Goal: Transaction & Acquisition: Purchase product/service

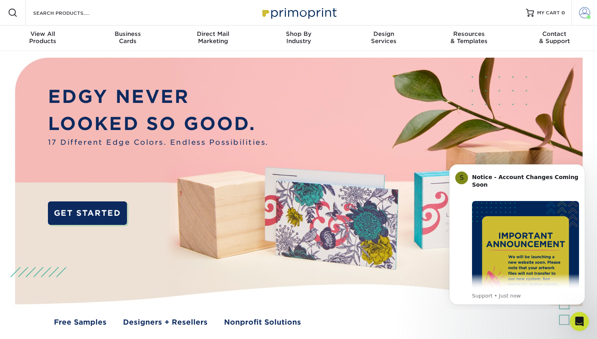
click at [582, 10] on span at bounding box center [584, 12] width 11 height 11
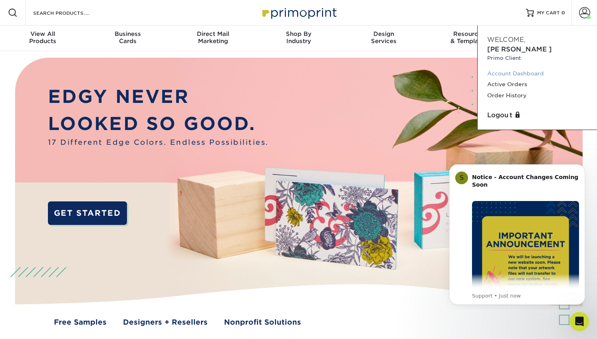
click at [522, 68] on link "Account Dashboard" at bounding box center [537, 73] width 100 height 11
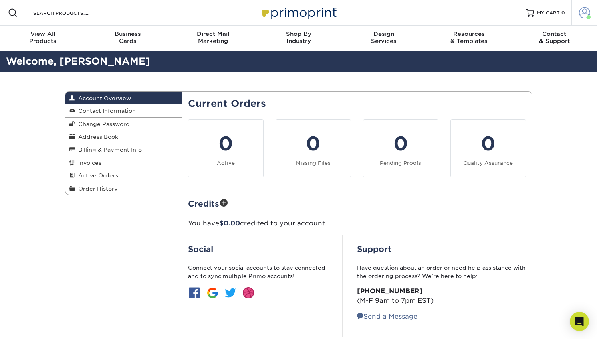
click at [586, 10] on span at bounding box center [584, 12] width 11 height 11
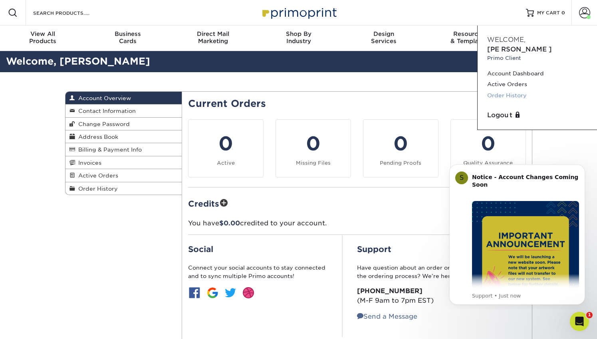
click at [516, 90] on link "Order History" at bounding box center [537, 95] width 100 height 11
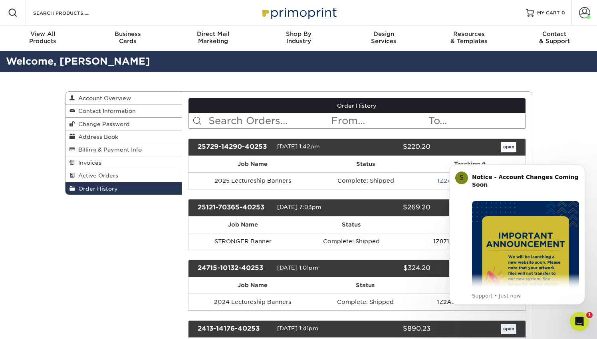
click at [519, 146] on div "open" at bounding box center [478, 147] width 85 height 10
click at [509, 146] on link "open" at bounding box center [508, 147] width 15 height 10
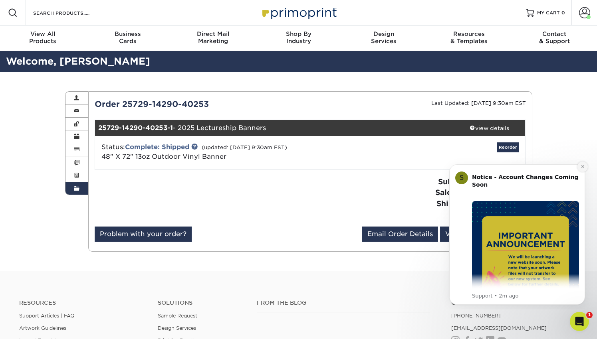
click at [581, 168] on icon "Dismiss notification" at bounding box center [582, 166] width 4 height 4
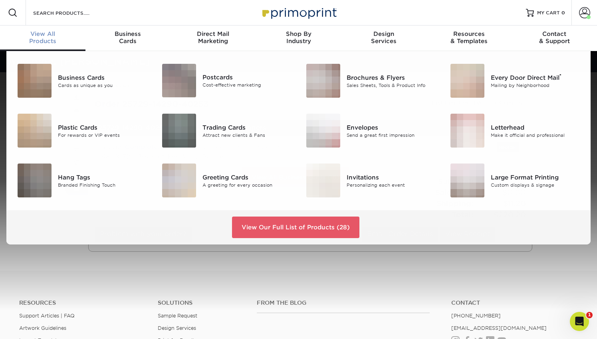
click at [46, 38] on div "View All Products" at bounding box center [42, 37] width 85 height 14
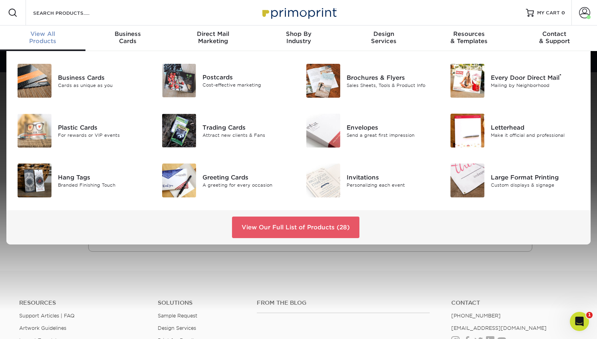
click at [45, 38] on div "View All Products" at bounding box center [42, 37] width 85 height 14
click at [506, 179] on div "Large Format Printing" at bounding box center [535, 177] width 90 height 9
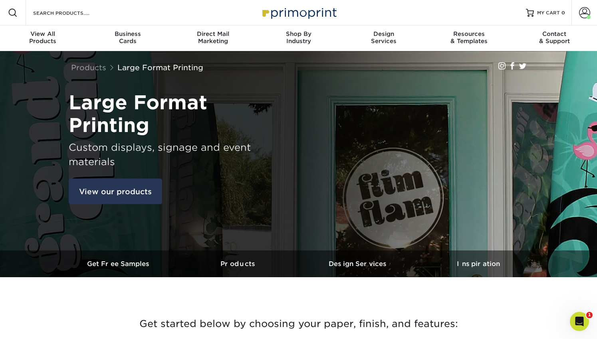
click at [139, 192] on link "View our products" at bounding box center [115, 192] width 93 height 26
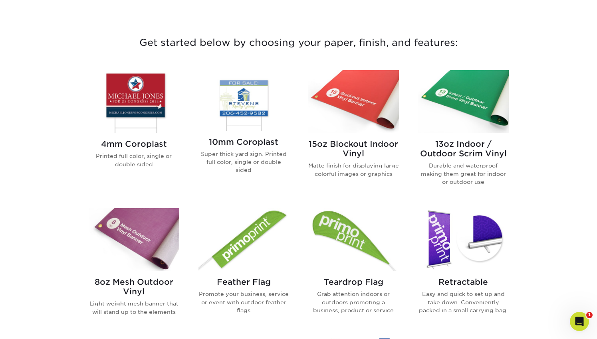
scroll to position [282, 0]
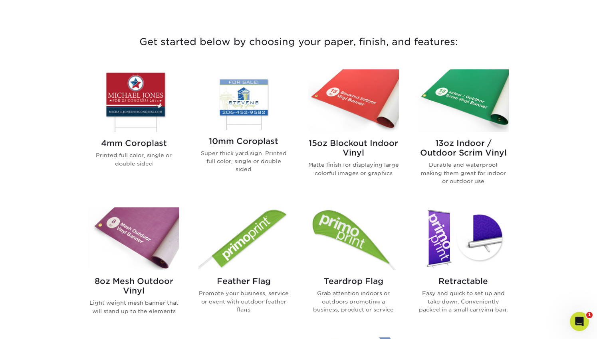
click at [480, 93] on img at bounding box center [463, 100] width 91 height 63
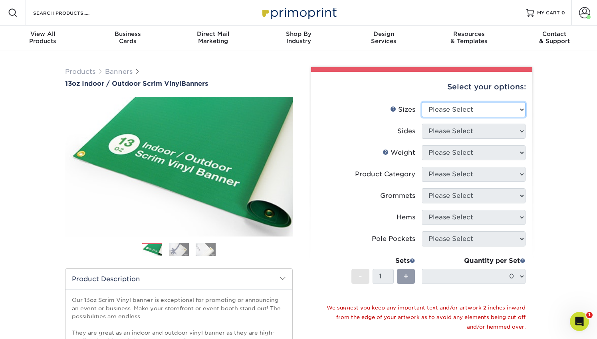
select select "48.00x72.00"
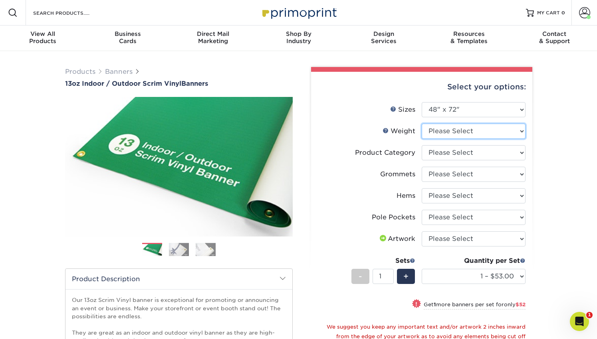
select select "13OZ"
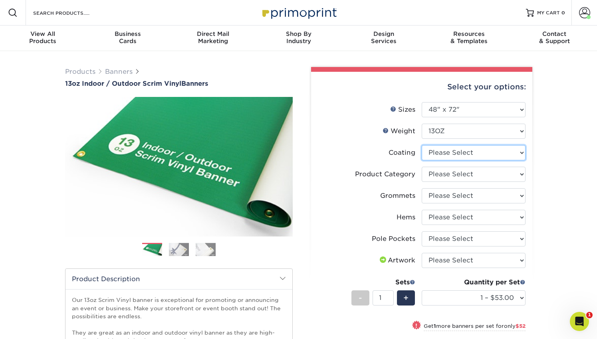
select select "3e7618de-abca-4bda-9f97-8b9129e913d8"
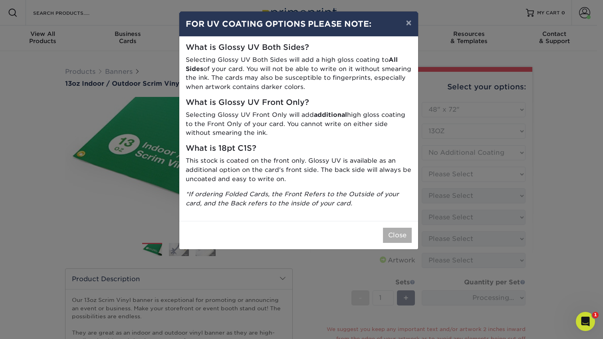
click at [393, 232] on button "Close" at bounding box center [397, 235] width 29 height 15
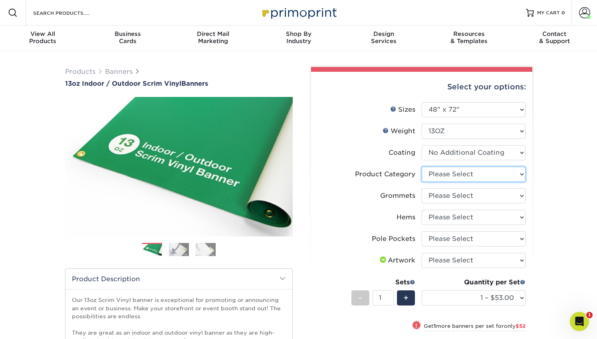
select select "bb192c35-bb20-422d-b6fe-0c7f48e5aa48"
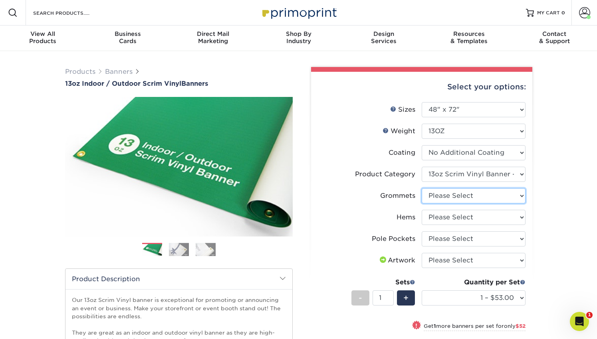
select select "ce33bba6-a87b-4293-934d-6f372bdce3e6"
select select "4e4ebf09-664b-4b70-8385-b564872d2e90"
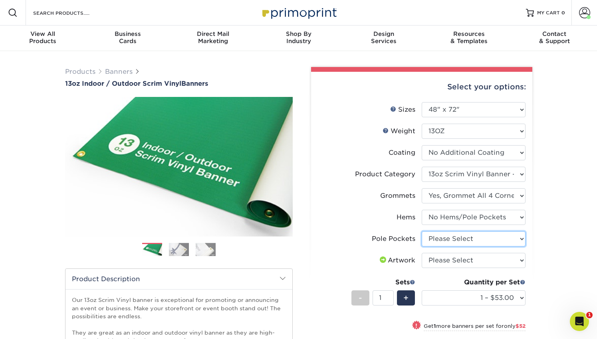
select select "462c5fe9-21e9-49a0-afb4-1c6e8664fe13"
select select "upload"
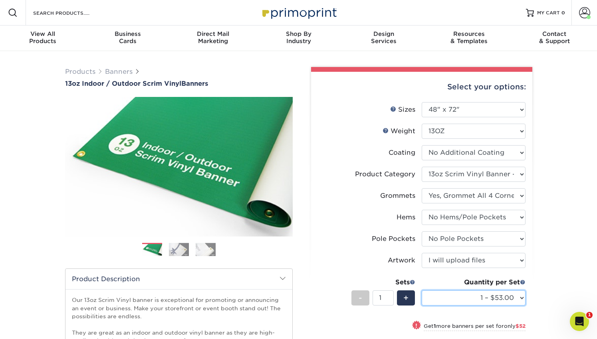
select select "4 – $209.00"
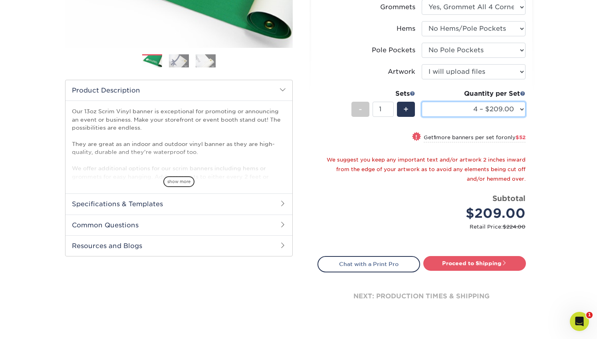
scroll to position [196, 0]
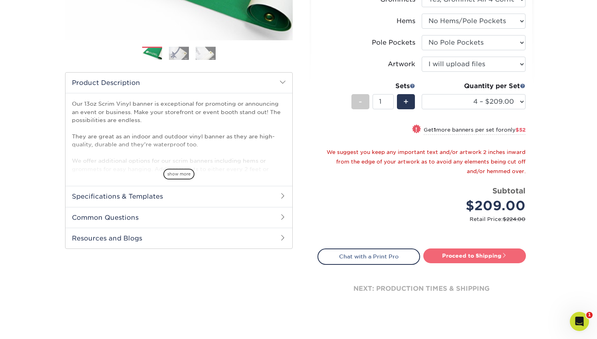
click at [489, 254] on link "Proceed to Shipping" at bounding box center [474, 256] width 103 height 14
type input "Set 1"
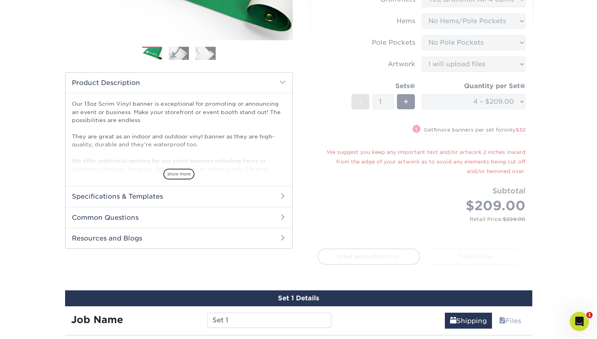
select select "33c86d5e-ee53-4ca3-b02f-ff6e8b0c1f31"
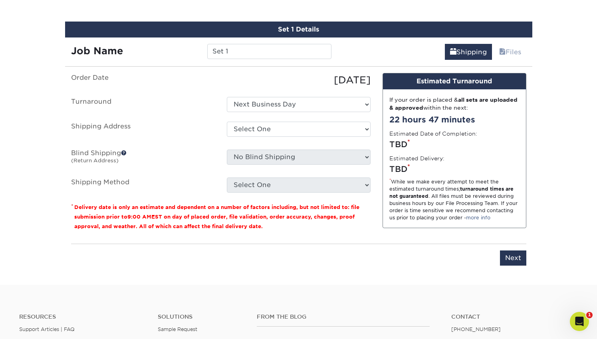
scroll to position [466, 0]
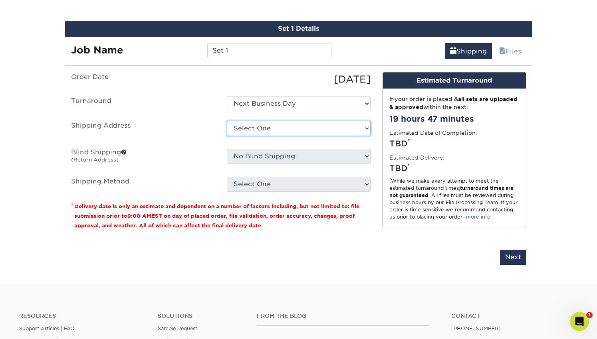
select select "97073"
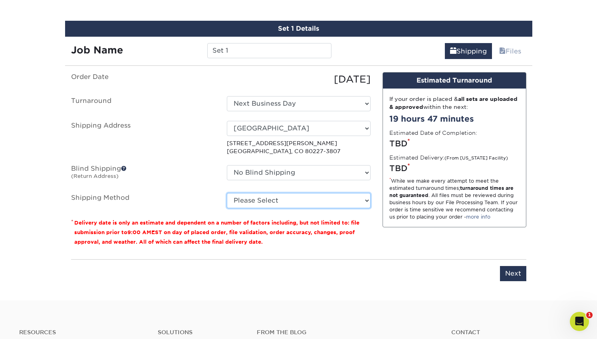
select select "02"
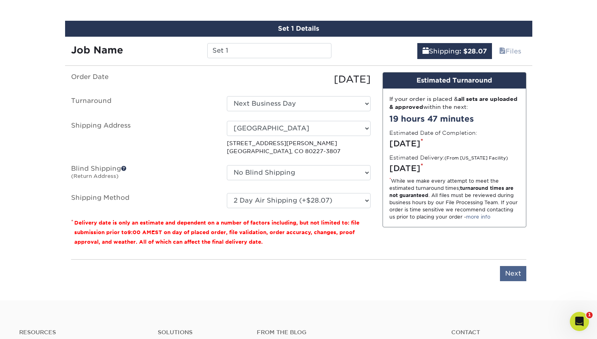
click at [515, 273] on input "Next" at bounding box center [513, 273] width 26 height 15
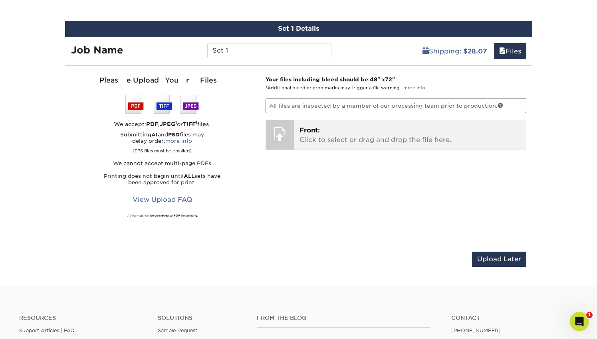
click at [389, 132] on p "Front: Click to select or drag and drop the file here." at bounding box center [409, 135] width 221 height 19
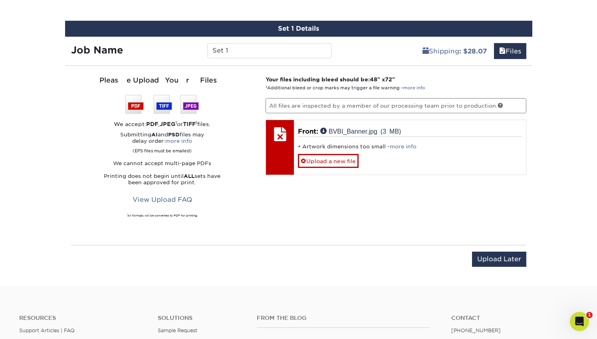
click at [325, 160] on link "Upload a new file" at bounding box center [328, 161] width 61 height 14
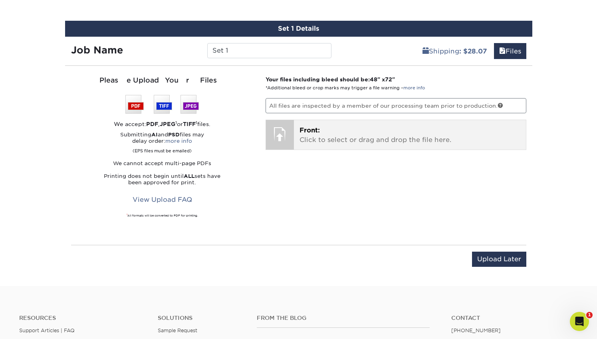
click at [352, 136] on p "Front: Click to select or drag and drop the file here." at bounding box center [409, 135] width 221 height 19
click at [389, 137] on p "Front: Click to select or drag and drop the file here." at bounding box center [409, 135] width 221 height 19
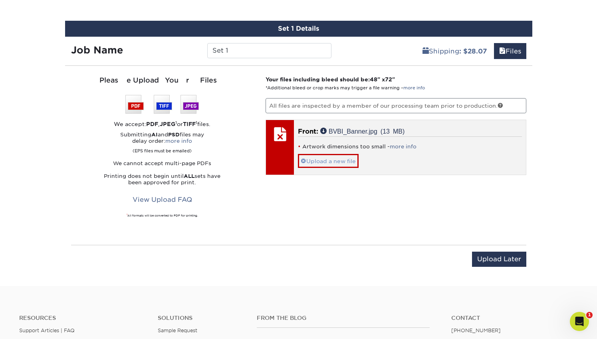
click at [345, 159] on link "Upload a new file" at bounding box center [328, 161] width 61 height 14
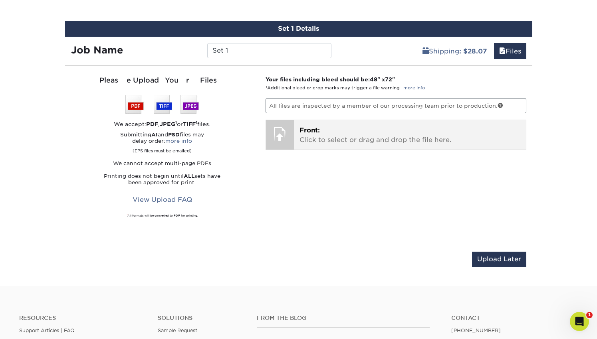
click at [346, 131] on p "Front: Click to select or drag and drop the file here." at bounding box center [409, 135] width 221 height 19
click at [357, 131] on p "Front: Click to select or drag and drop the file here." at bounding box center [409, 135] width 221 height 19
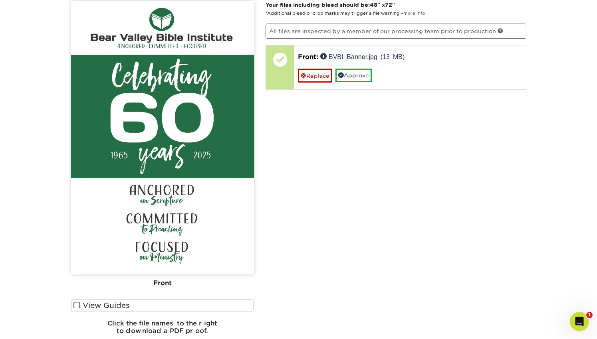
scroll to position [542, 0]
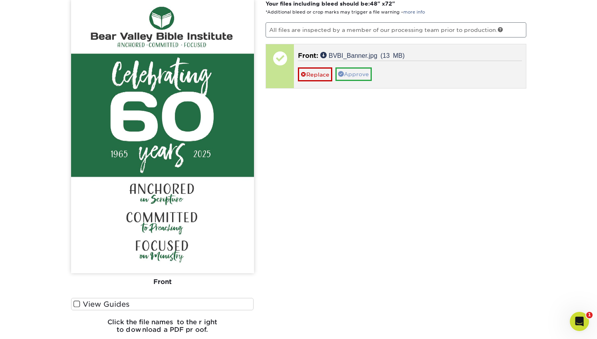
click at [362, 71] on link "Approve" at bounding box center [353, 74] width 36 height 14
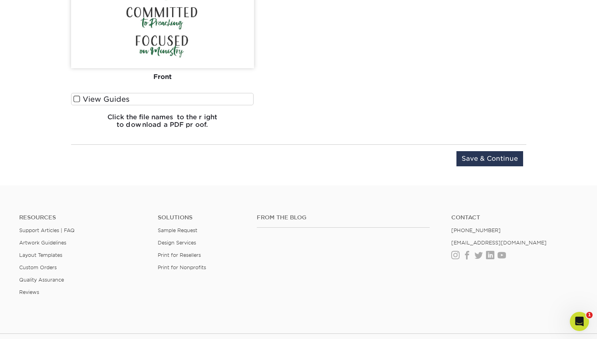
scroll to position [774, 0]
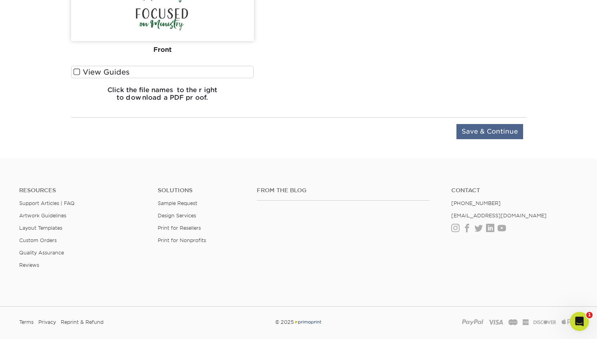
click at [509, 130] on input "Save & Continue" at bounding box center [489, 131] width 67 height 15
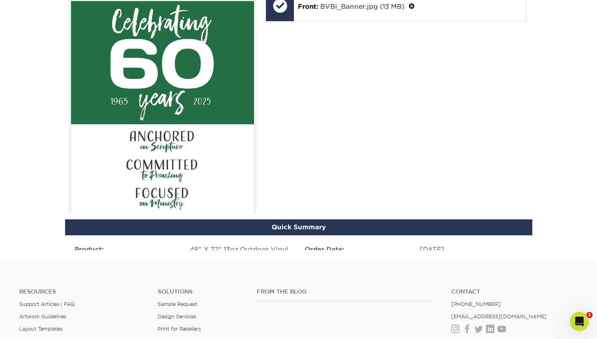
scroll to position [571, 0]
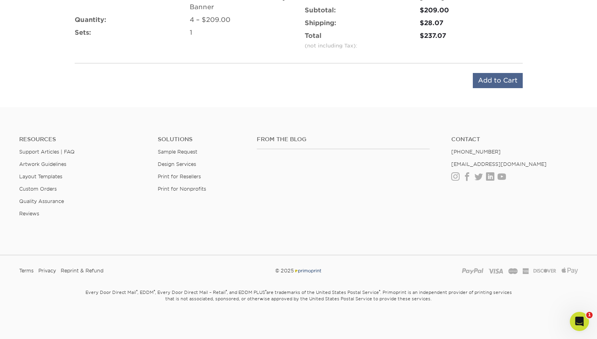
click at [501, 82] on input "Add to Cart" at bounding box center [497, 80] width 50 height 15
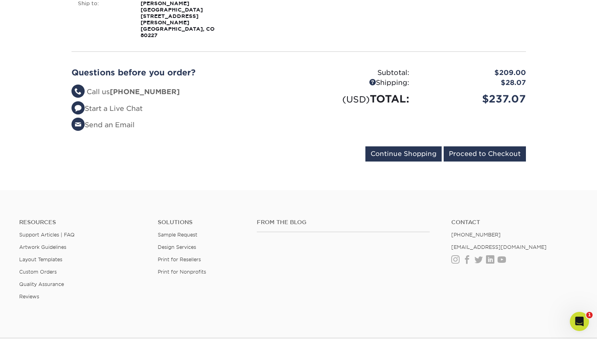
scroll to position [225, 0]
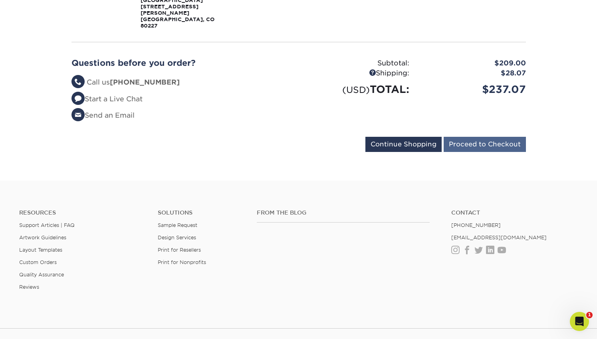
click at [486, 137] on input "Proceed to Checkout" at bounding box center [484, 144] width 82 height 15
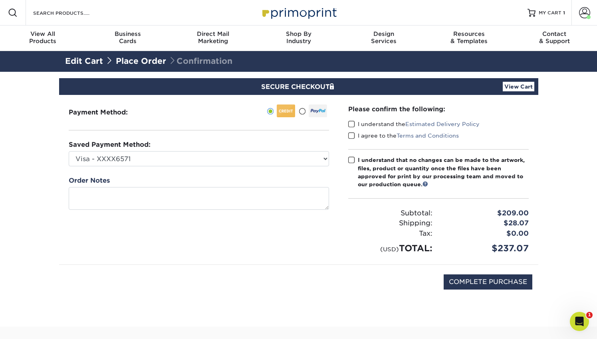
click at [351, 122] on span at bounding box center [351, 125] width 7 height 8
click at [0, 0] on input "I understand the Estimated Delivery Policy" at bounding box center [0, 0] width 0 height 0
click at [353, 135] on span at bounding box center [351, 136] width 7 height 8
click at [0, 0] on input "I agree to the Terms and Conditions" at bounding box center [0, 0] width 0 height 0
click at [352, 158] on span at bounding box center [351, 160] width 7 height 8
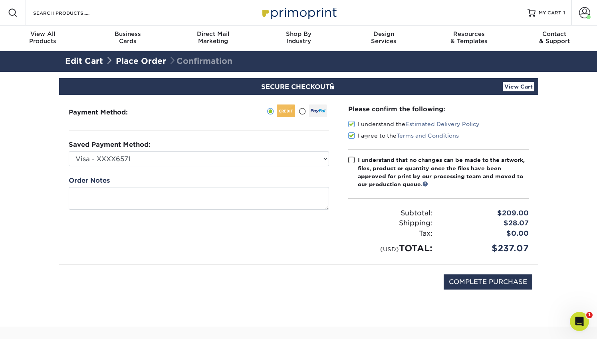
click at [0, 0] on input "I understand that no changes can be made to the artwork, files, product or quan…" at bounding box center [0, 0] width 0 height 0
click at [486, 279] on input "COMPLETE PURCHASE" at bounding box center [487, 282] width 89 height 15
type input "PROCESSING, PLEASE WAIT..."
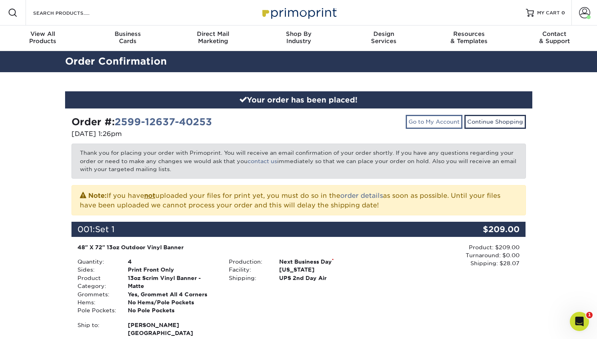
click at [449, 120] on link "Go to My Account" at bounding box center [433, 122] width 57 height 14
